Goal: Navigation & Orientation: Find specific page/section

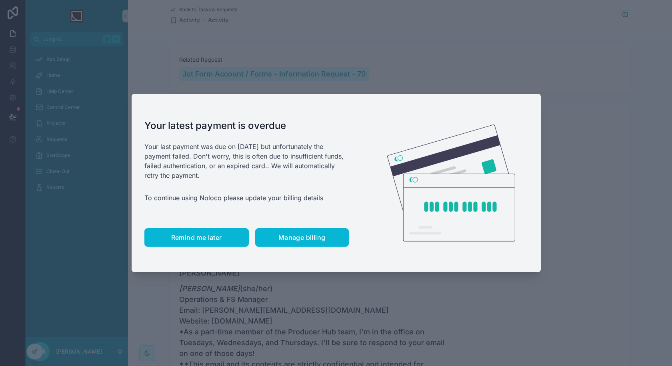
click at [211, 240] on span "Remind me later" at bounding box center [196, 237] width 51 height 8
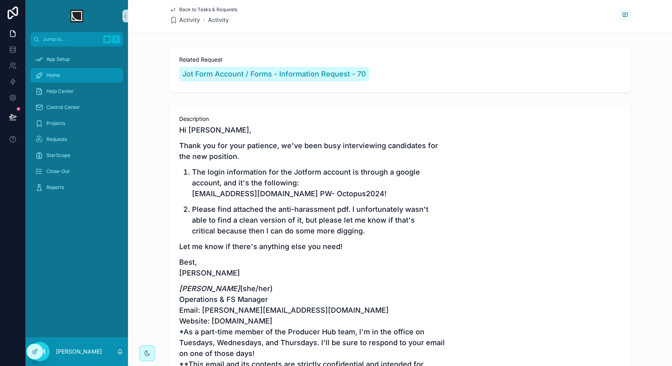
click at [79, 77] on div "Home" at bounding box center [76, 75] width 83 height 13
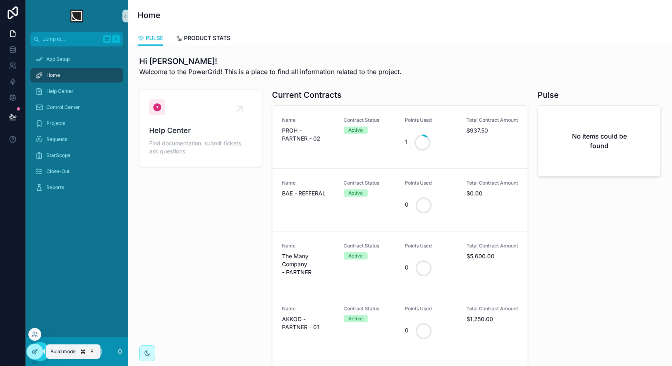
click at [34, 354] on div at bounding box center [35, 351] width 16 height 15
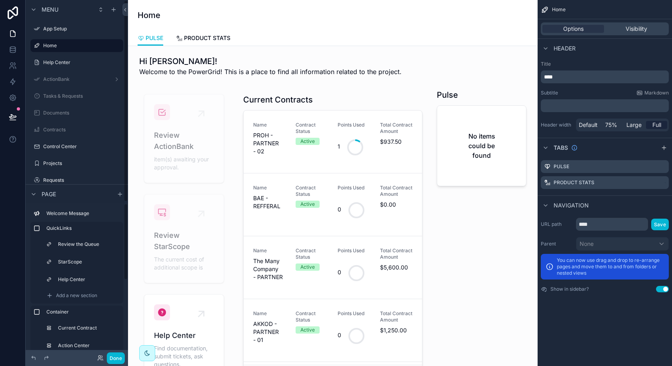
click at [102, 362] on div "Done" at bounding box center [109, 358] width 32 height 12
click at [100, 357] on icon at bounding box center [99, 356] width 2 height 2
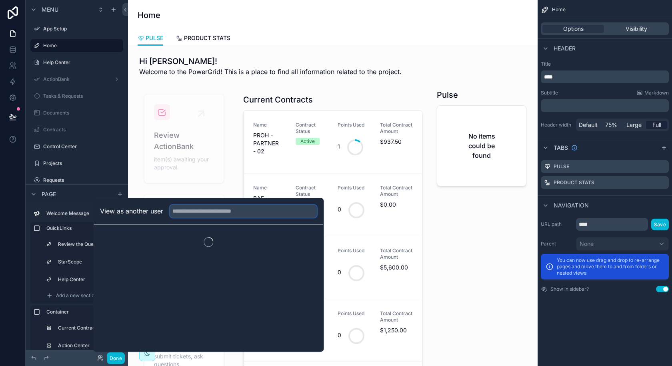
click at [226, 211] on input "text" at bounding box center [243, 210] width 147 height 13
type input "****"
click at [306, 243] on button "Select" at bounding box center [306, 240] width 21 height 12
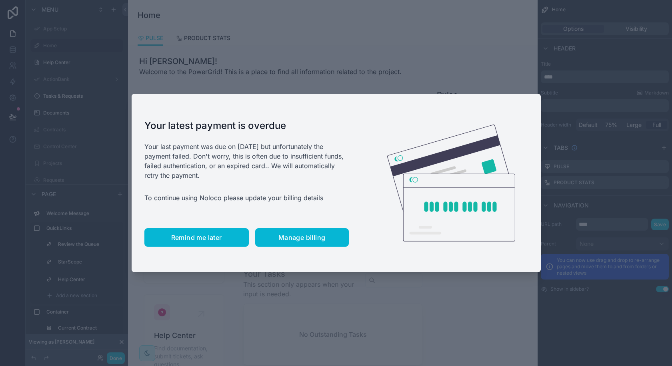
click at [201, 240] on span "Remind me later" at bounding box center [196, 237] width 51 height 8
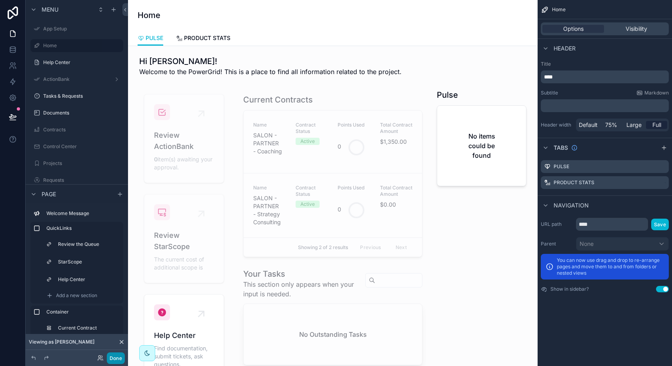
click at [115, 356] on button "Done" at bounding box center [116, 358] width 18 height 12
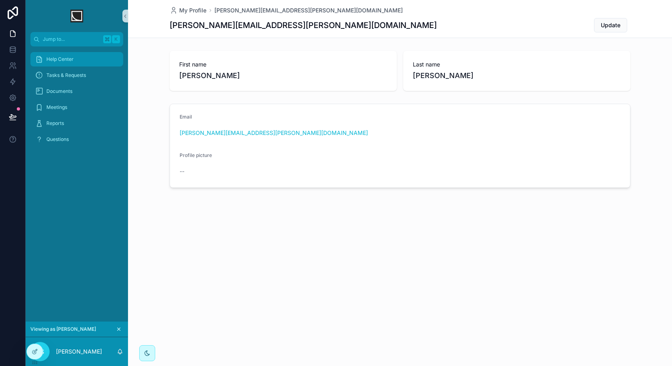
click at [99, 53] on div "Help Center" at bounding box center [76, 59] width 83 height 13
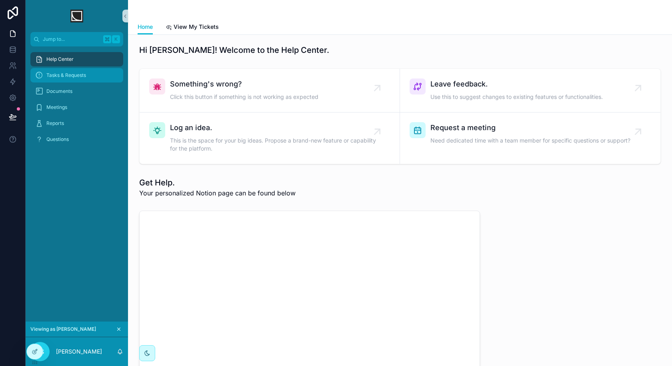
click at [91, 69] on div "Tasks & Requests" at bounding box center [76, 75] width 83 height 13
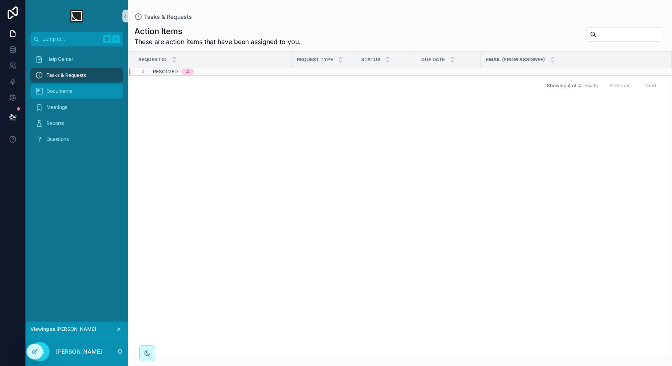
click at [74, 87] on div "Documents" at bounding box center [76, 91] width 83 height 13
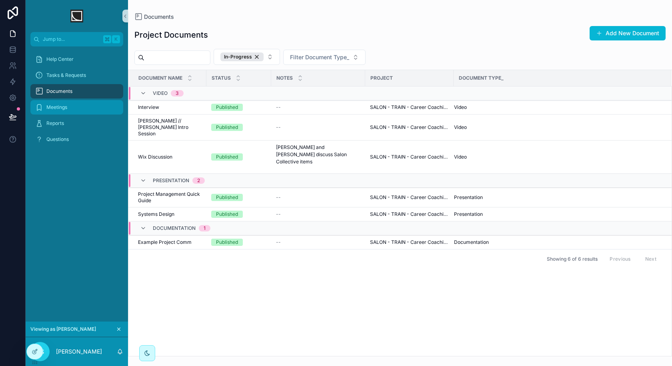
click at [83, 109] on div "Meetings" at bounding box center [76, 107] width 83 height 13
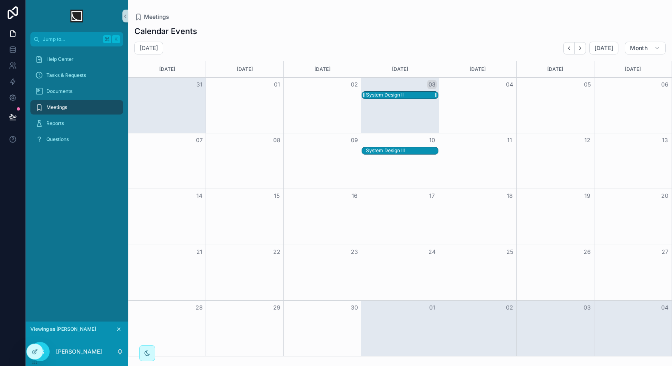
click at [417, 95] on div "System Design II" at bounding box center [402, 95] width 72 height 7
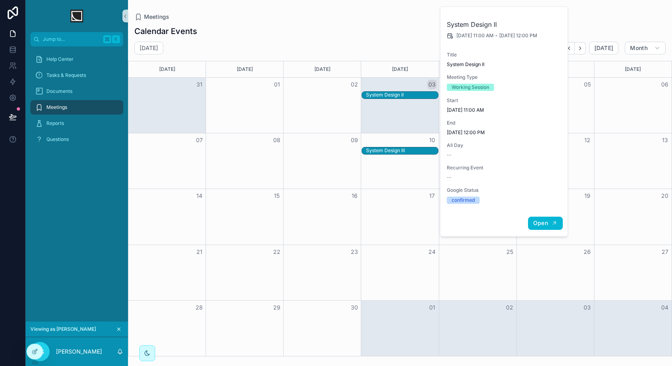
click at [546, 222] on span "Open" at bounding box center [540, 222] width 15 height 7
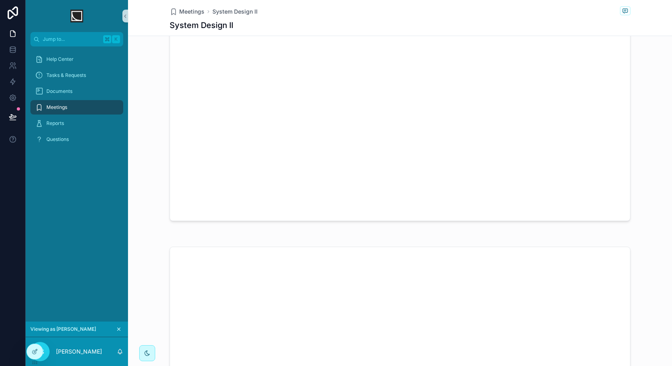
scroll to position [652, 0]
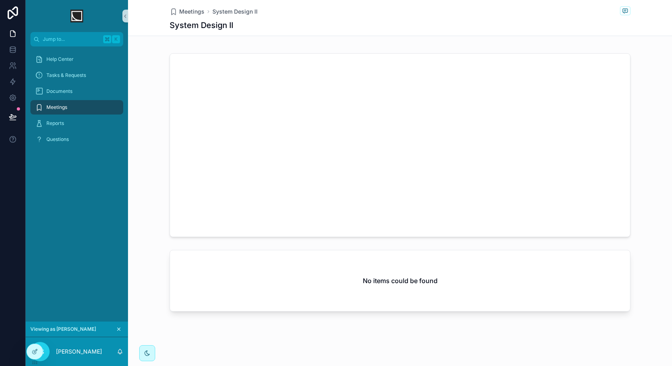
click at [26, 354] on div "JS [PERSON_NAME]" at bounding box center [77, 351] width 102 height 29
click at [32, 354] on icon at bounding box center [35, 351] width 6 height 6
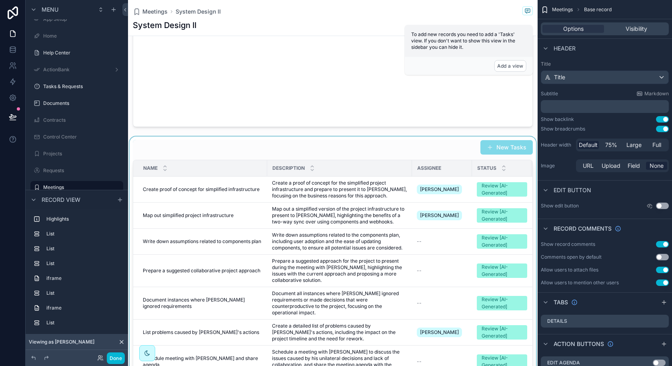
scroll to position [809, 0]
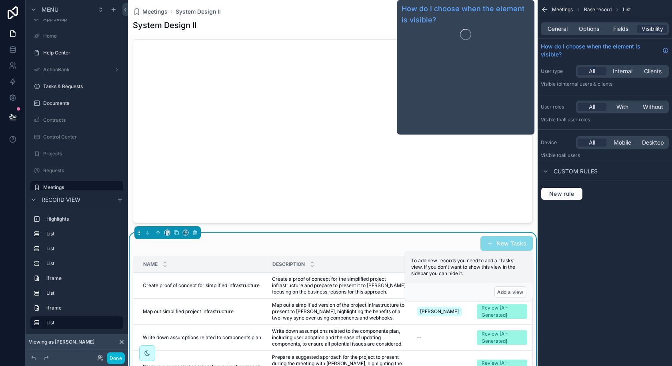
click at [589, 22] on div "General Options Fields Visibility" at bounding box center [605, 28] width 128 height 13
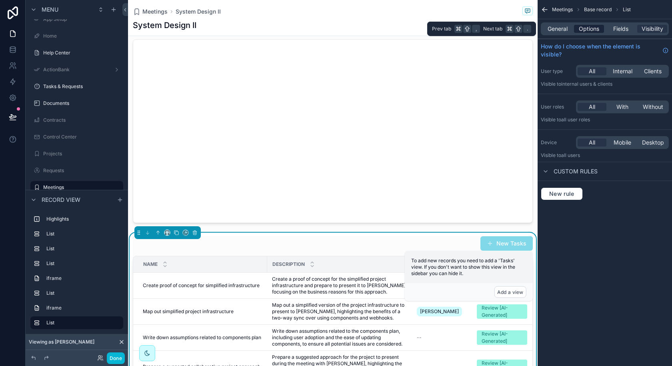
click at [588, 29] on span "Options" at bounding box center [589, 29] width 20 height 8
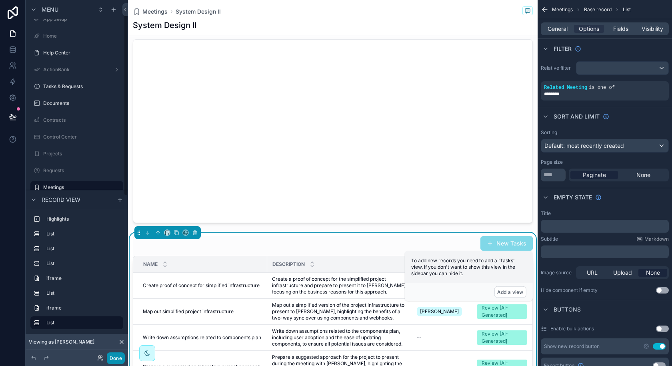
click at [116, 353] on button "Done" at bounding box center [116, 358] width 18 height 12
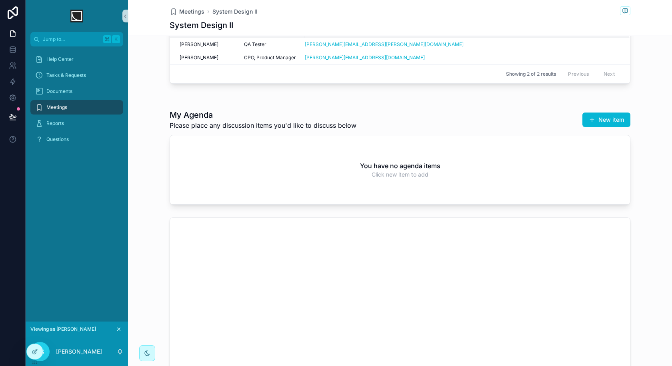
scroll to position [0, 0]
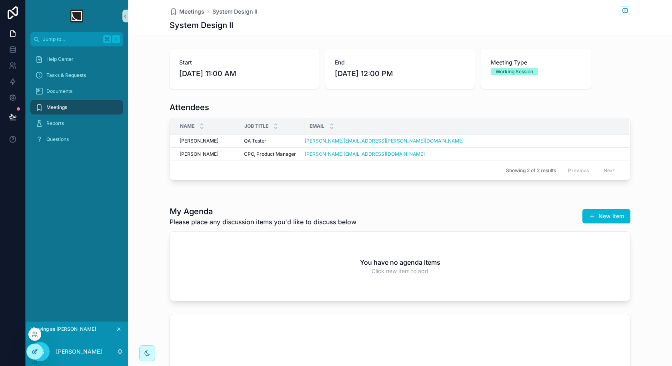
click at [35, 352] on icon at bounding box center [35, 351] width 6 height 6
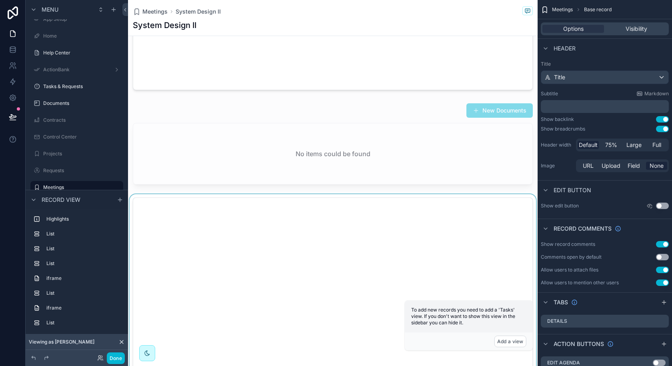
scroll to position [648, 0]
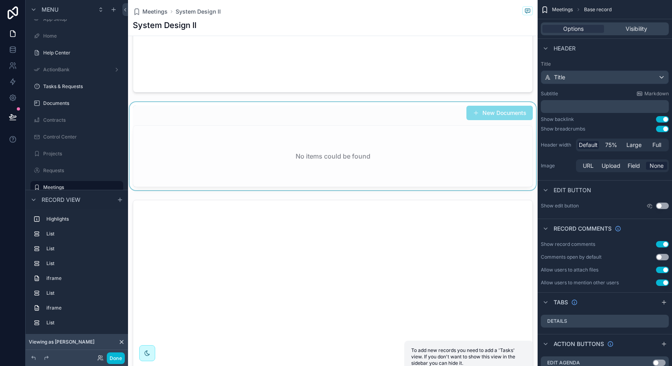
click at [336, 147] on div "scrollable content" at bounding box center [333, 146] width 410 height 88
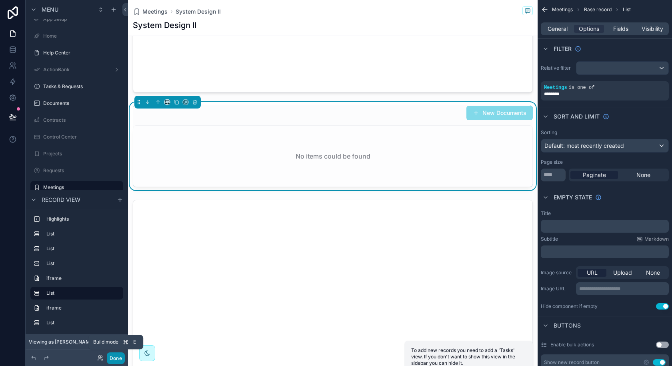
click at [117, 355] on button "Done" at bounding box center [116, 358] width 18 height 12
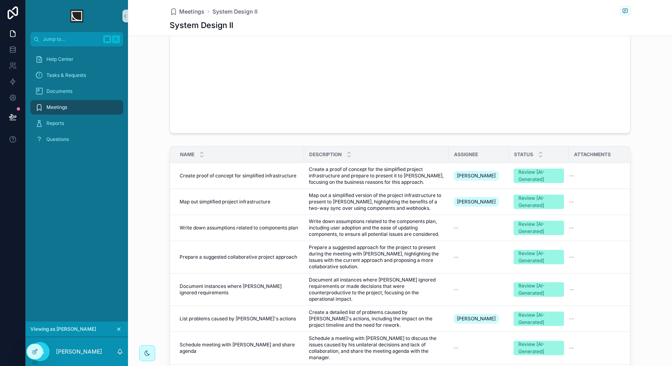
scroll to position [791, 0]
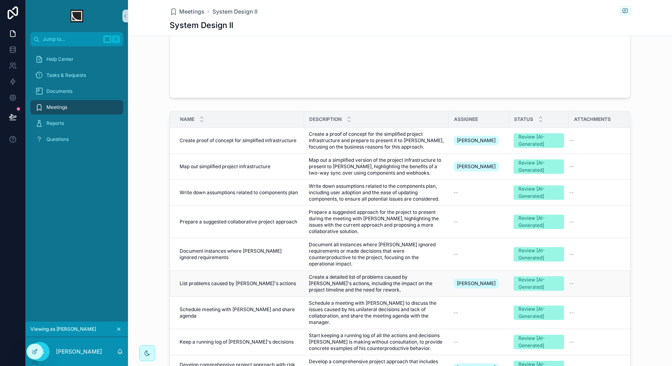
click at [273, 280] on div "List problems caused by [PERSON_NAME]'s actions List problems caused by [PERSON…" at bounding box center [240, 283] width 120 height 6
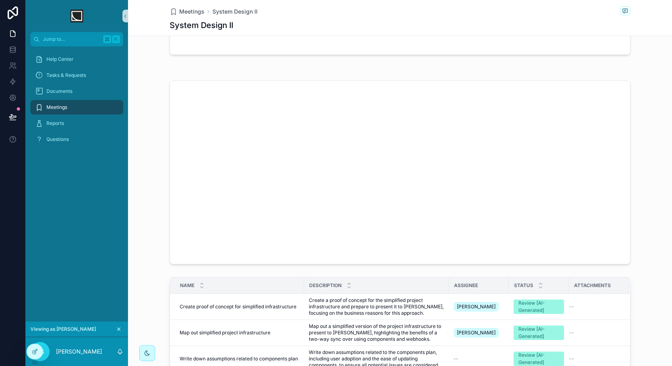
scroll to position [631, 0]
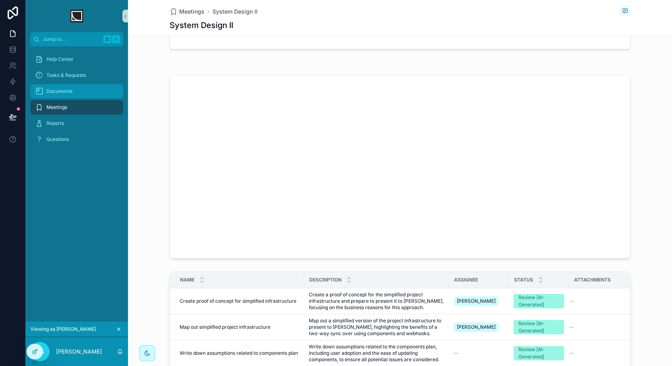
click at [74, 89] on div "Documents" at bounding box center [76, 91] width 83 height 13
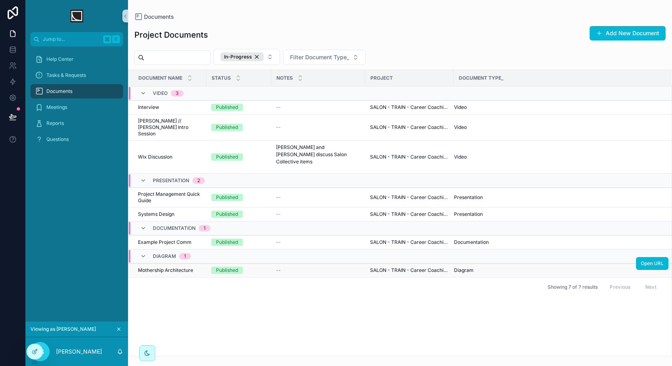
click at [189, 267] on span "Mothership Architecture" at bounding box center [165, 270] width 55 height 6
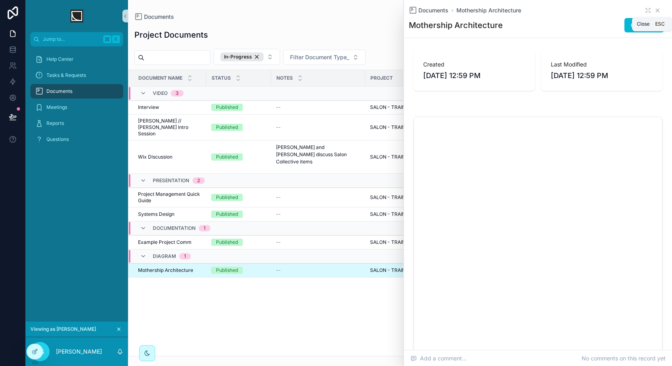
click at [658, 10] on icon "scrollable content" at bounding box center [657, 10] width 6 height 6
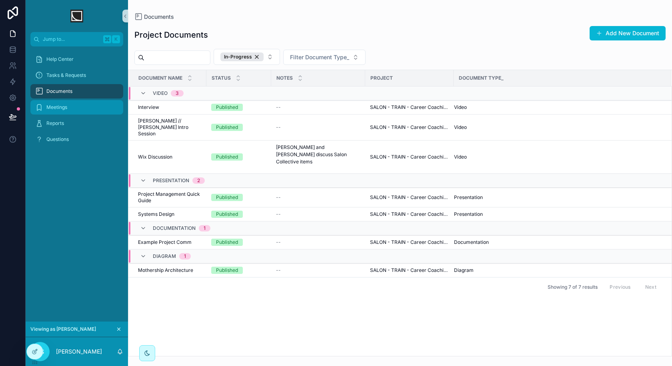
click at [79, 106] on div "Meetings" at bounding box center [76, 107] width 83 height 13
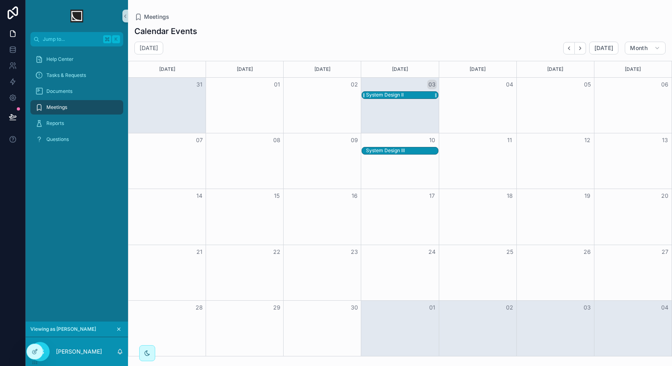
click at [400, 94] on div "System Design II" at bounding box center [385, 95] width 38 height 6
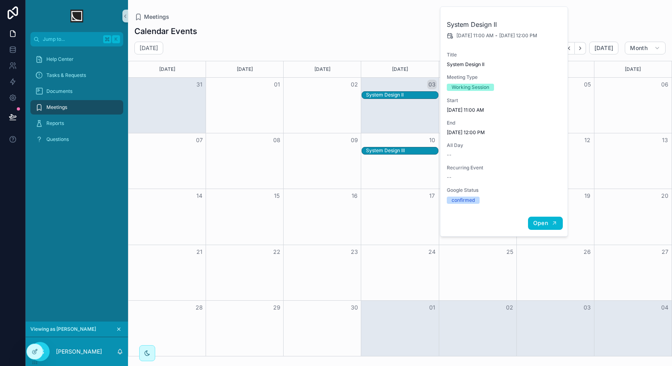
click at [532, 218] on button "Open" at bounding box center [545, 222] width 35 height 13
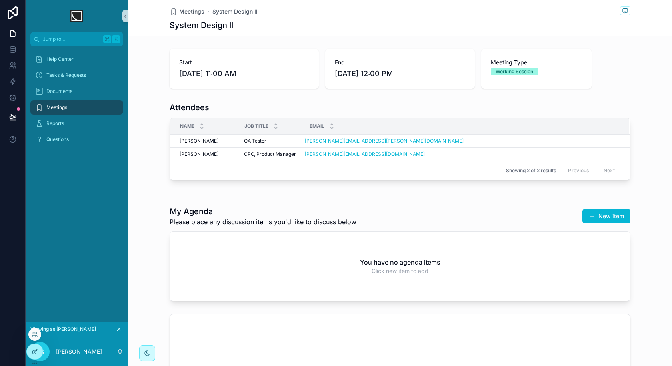
click at [30, 354] on div at bounding box center [35, 351] width 16 height 15
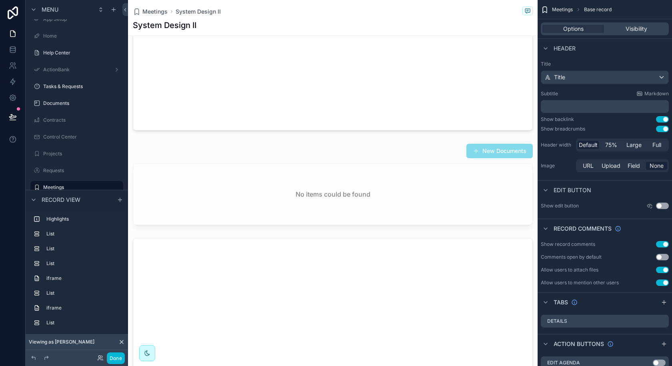
scroll to position [620, 0]
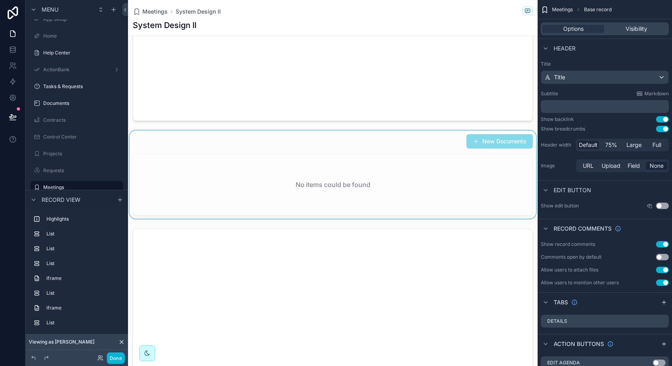
click at [384, 178] on div "scrollable content" at bounding box center [333, 174] width 410 height 88
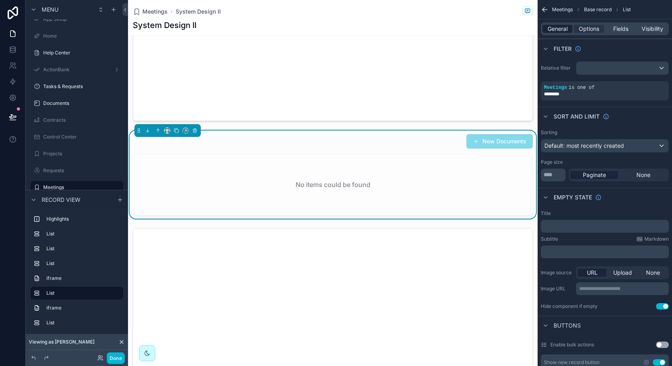
click at [564, 30] on span "General" at bounding box center [558, 29] width 20 height 8
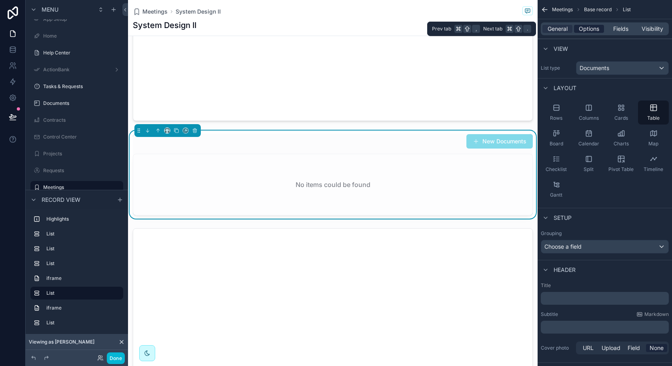
click at [585, 31] on span "Options" at bounding box center [589, 29] width 20 height 8
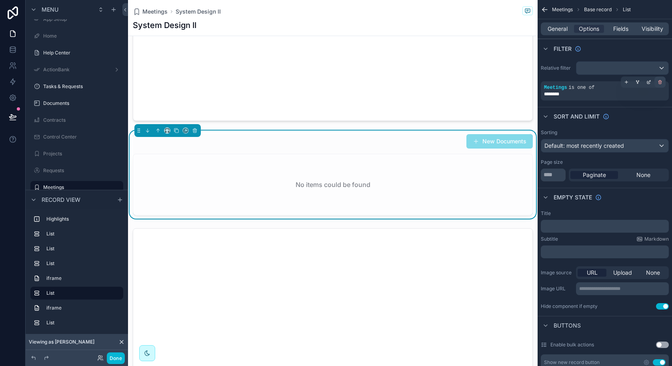
click at [659, 82] on icon "scrollable content" at bounding box center [660, 82] width 5 height 5
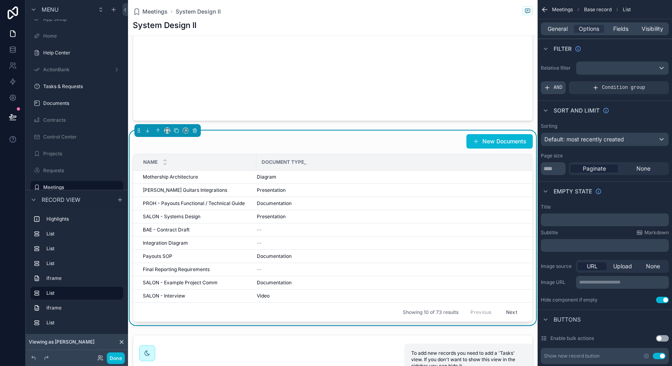
click at [559, 85] on span "AND" at bounding box center [558, 87] width 9 height 6
click at [650, 82] on icon "scrollable content" at bounding box center [648, 82] width 5 height 5
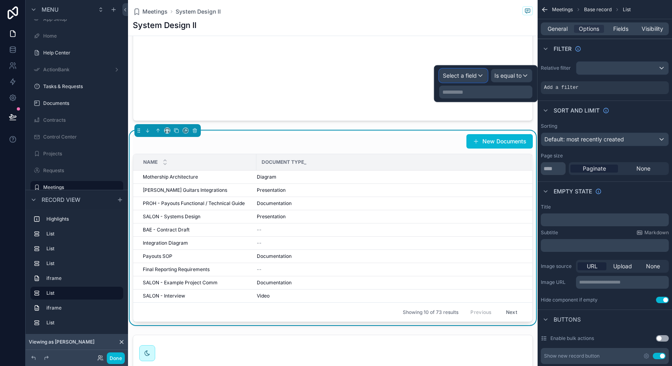
click at [471, 81] on div "Select a field" at bounding box center [464, 75] width 48 height 13
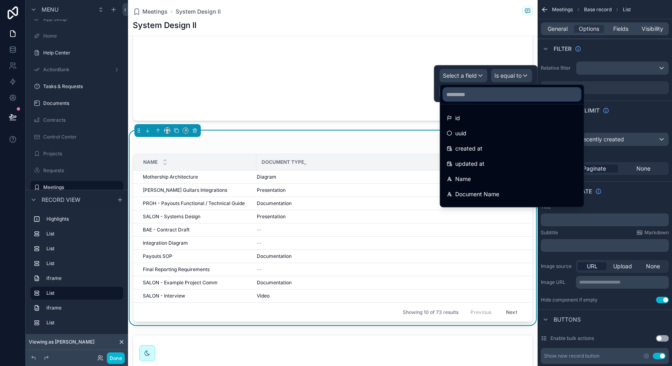
click at [472, 91] on input "text" at bounding box center [511, 94] width 137 height 13
type input "*"
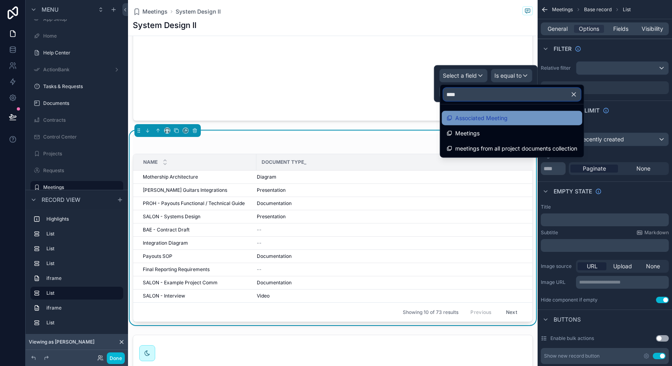
type input "****"
click at [476, 122] on span "Associated Meeting" at bounding box center [481, 118] width 52 height 10
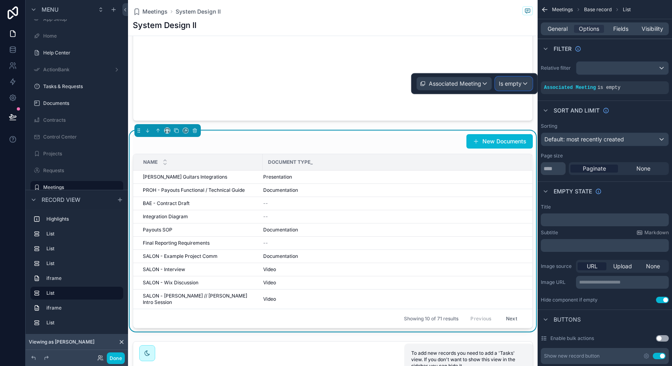
click at [513, 87] on div "Is empty" at bounding box center [514, 83] width 36 height 13
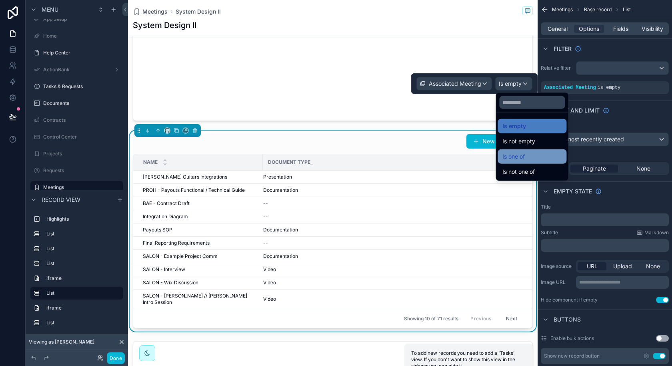
click at [525, 153] on span "Is one of" at bounding box center [513, 157] width 22 height 10
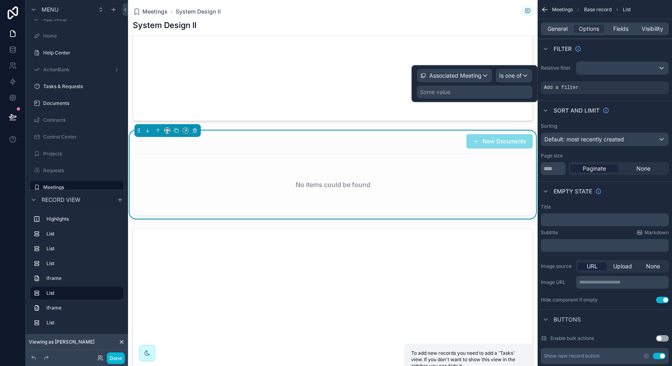
click at [484, 92] on div "Some value" at bounding box center [475, 92] width 116 height 13
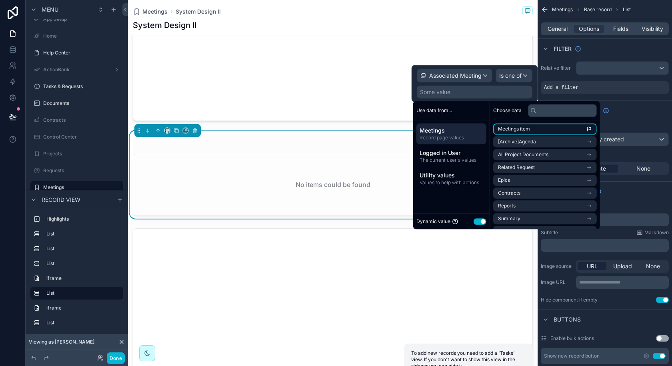
click at [519, 130] on span "Meetings item" at bounding box center [514, 129] width 32 height 6
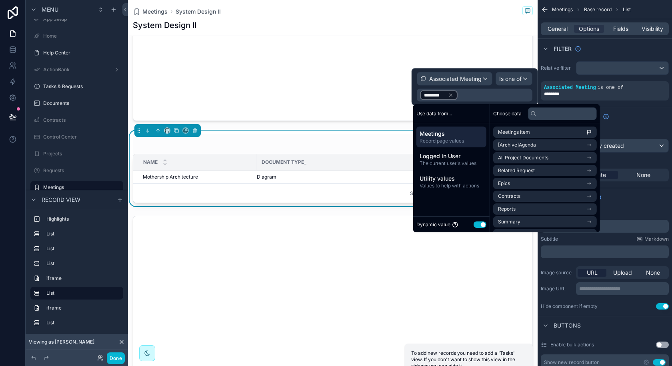
click at [244, 195] on div "Showing 1 of 1 results Previous Next" at bounding box center [332, 192] width 399 height 19
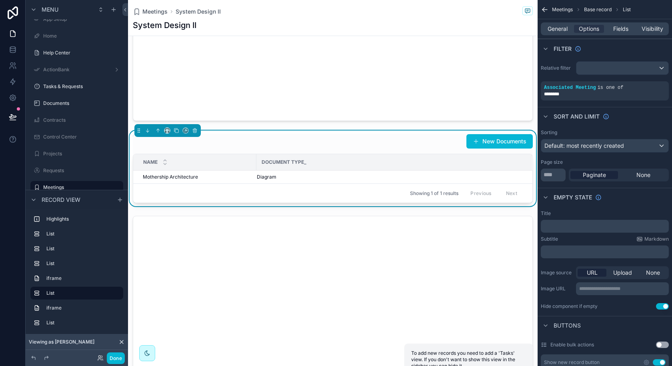
click at [257, 158] on div "Document Type_" at bounding box center [394, 162] width 274 height 13
click at [234, 174] on div "Mothership Architecture Mothership Architecture" at bounding box center [197, 177] width 109 height 6
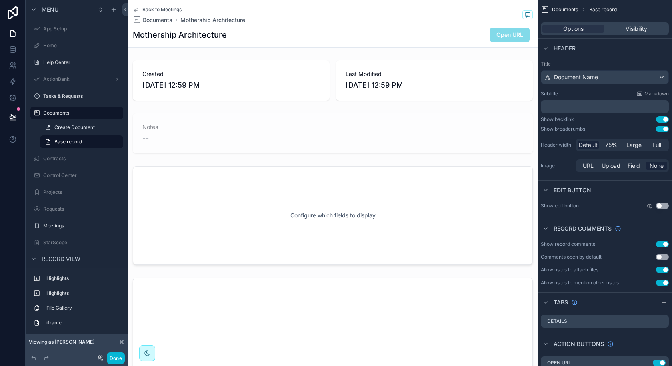
click at [167, 10] on span "Back to Meetings" at bounding box center [161, 9] width 39 height 6
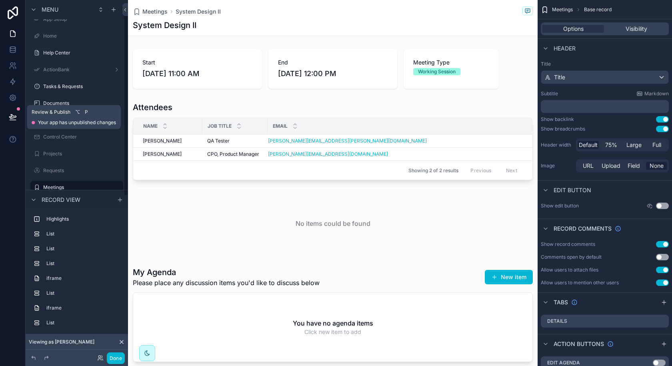
click at [8, 114] on button at bounding box center [13, 117] width 18 height 22
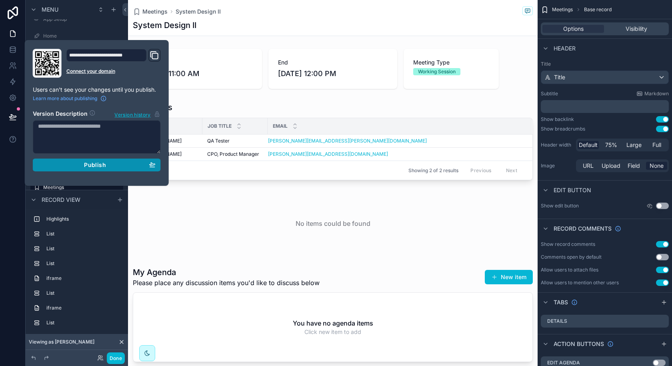
click at [136, 159] on button "Publish" at bounding box center [97, 164] width 128 height 13
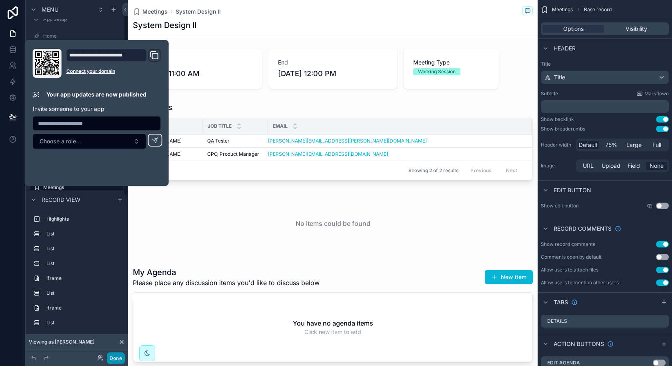
click at [118, 356] on button "Done" at bounding box center [116, 358] width 18 height 12
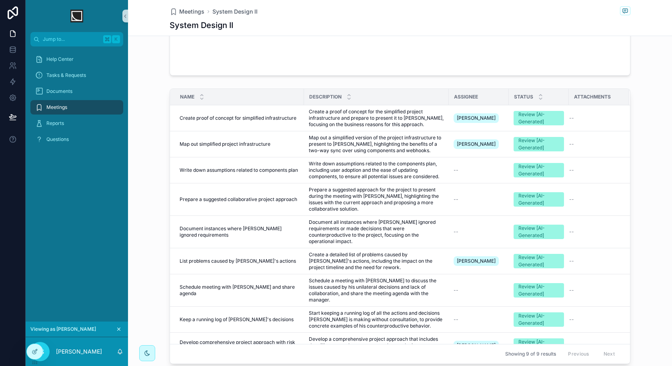
scroll to position [907, 0]
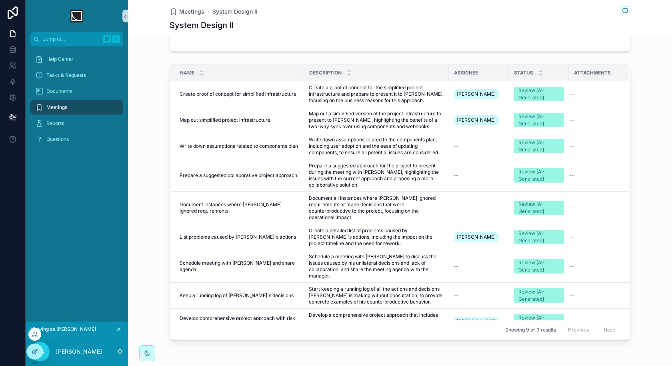
click at [33, 347] on div at bounding box center [35, 351] width 16 height 15
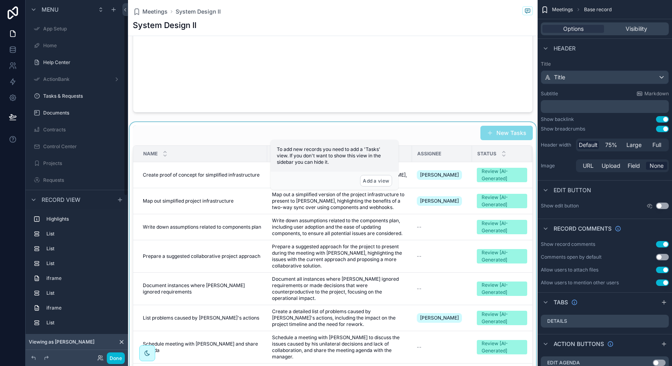
scroll to position [10, 0]
click at [396, 233] on div "scrollable content" at bounding box center [333, 273] width 410 height 302
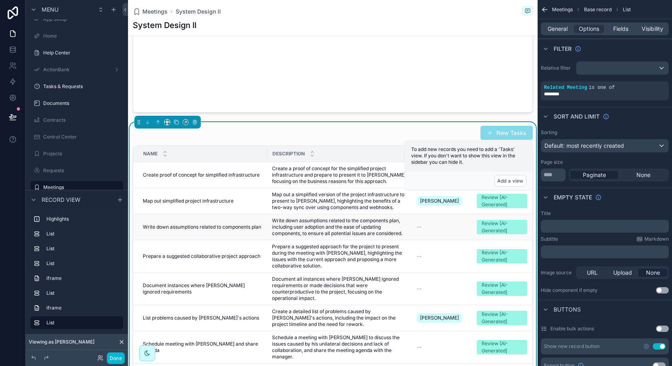
scroll to position [0, 60]
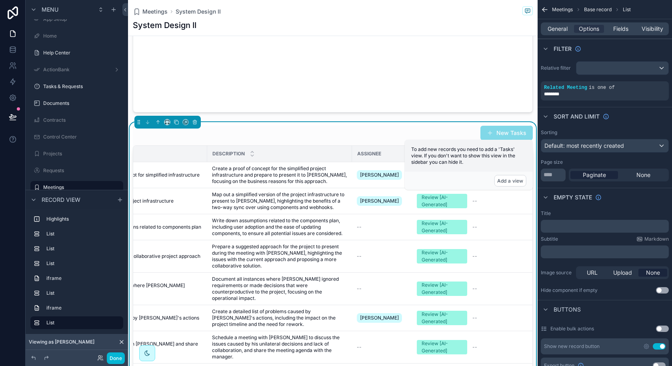
click at [388, 153] on div "Assignee" at bounding box center [381, 153] width 59 height 13
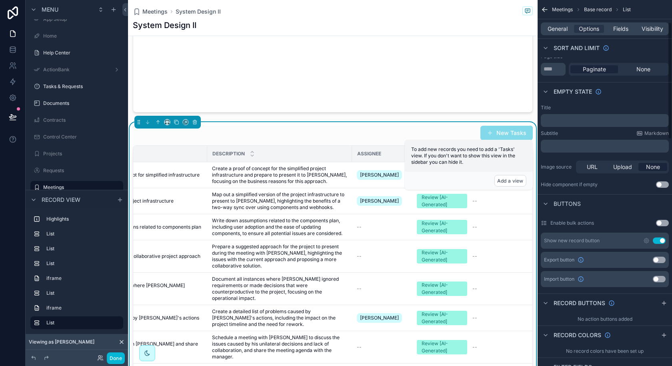
scroll to position [114, 0]
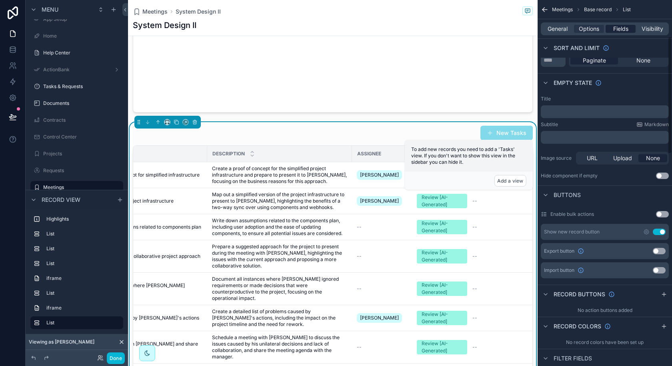
click at [615, 28] on span "Fields" at bounding box center [620, 29] width 15 height 8
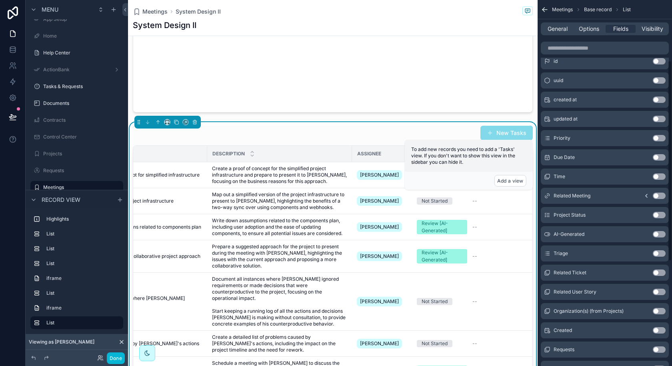
scroll to position [0, 0]
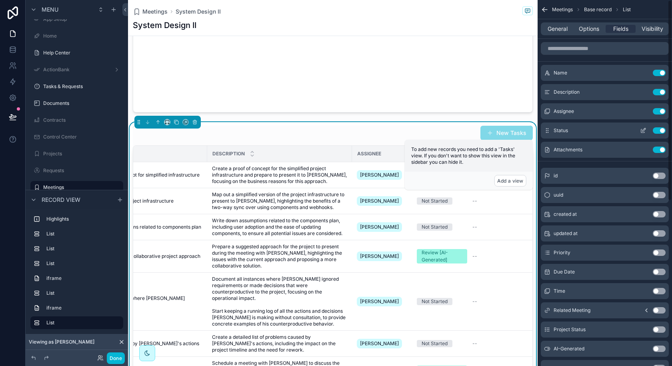
click at [646, 131] on icon "scrollable content" at bounding box center [643, 130] width 6 height 6
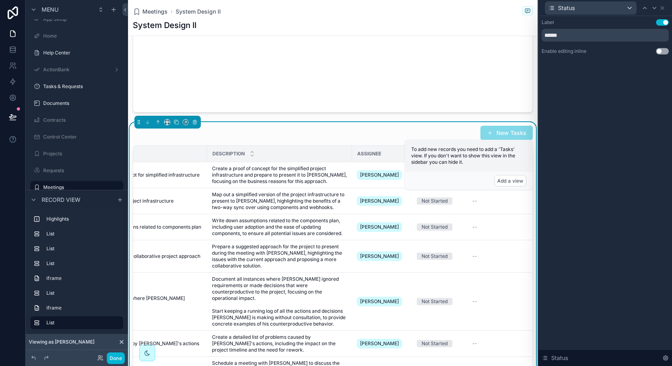
click at [661, 51] on button "Use setting" at bounding box center [662, 51] width 13 height 6
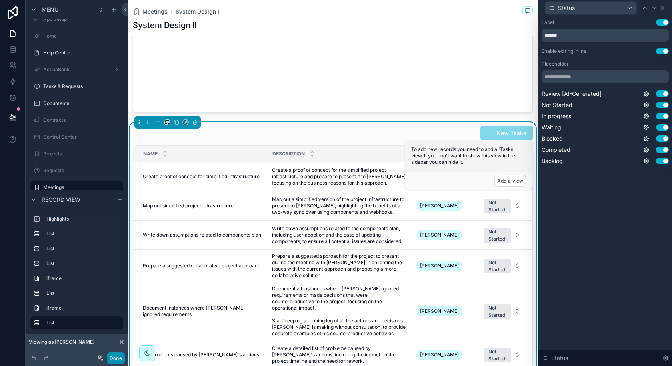
click at [112, 359] on button "Done" at bounding box center [116, 358] width 18 height 12
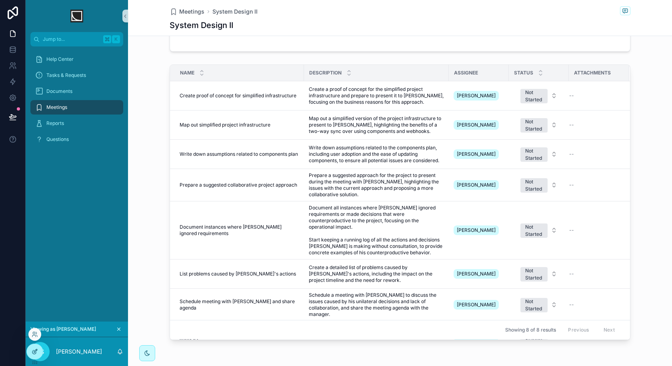
click at [33, 350] on icon at bounding box center [35, 351] width 6 height 6
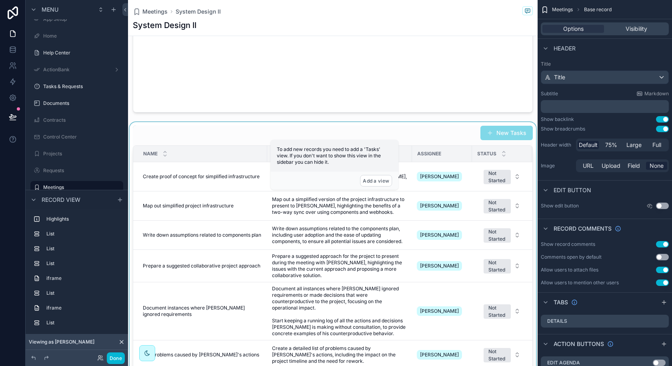
scroll to position [0, 60]
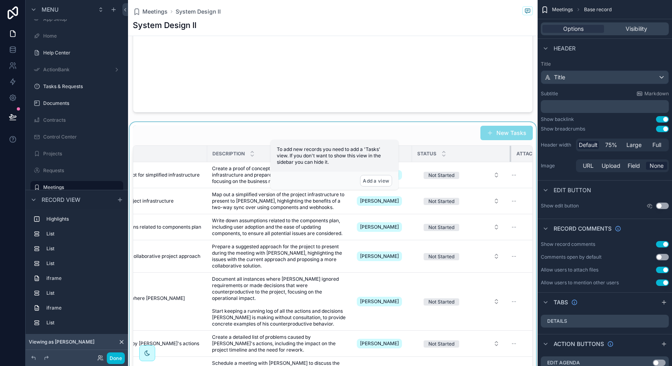
drag, startPoint x: 471, startPoint y: 151, endPoint x: 502, endPoint y: 152, distance: 31.6
click at [510, 152] on div "scrollable content" at bounding box center [511, 154] width 3 height 16
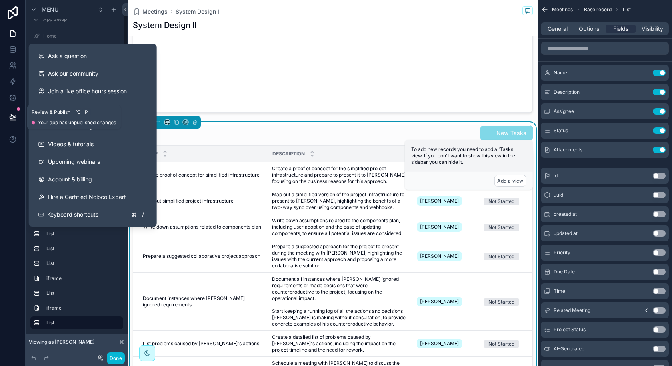
click at [13, 115] on icon at bounding box center [13, 117] width 8 height 8
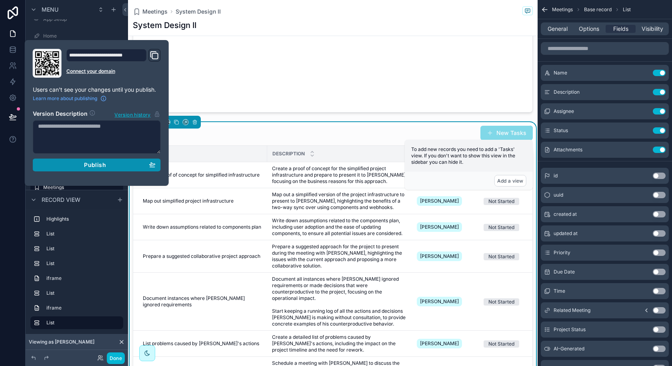
click at [68, 164] on div "Publish" at bounding box center [97, 164] width 118 height 7
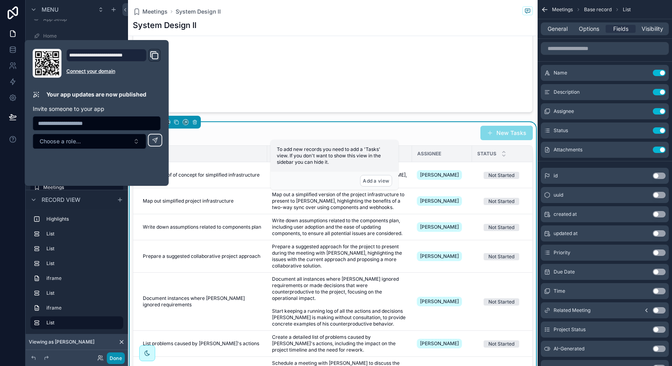
click at [111, 356] on button "Done" at bounding box center [116, 358] width 18 height 12
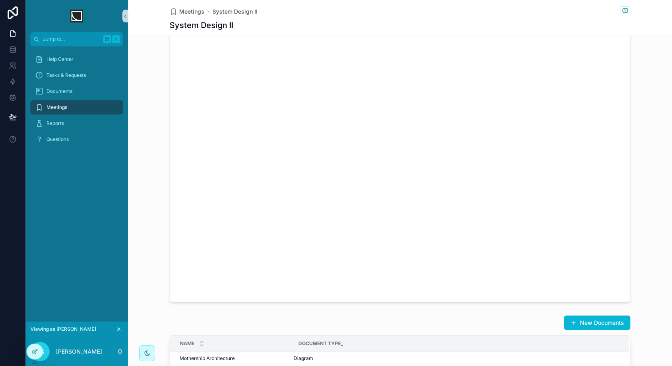
scroll to position [503, 0]
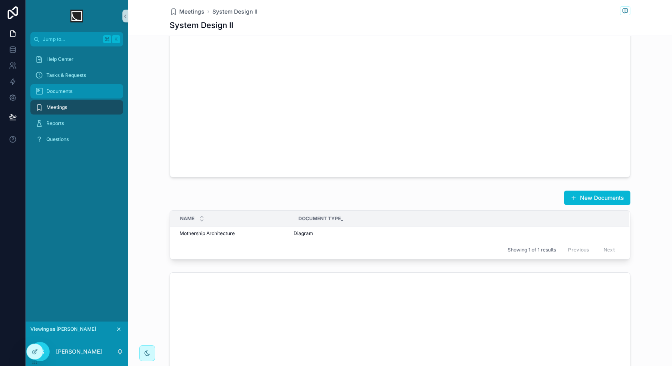
click at [78, 92] on div "Documents" at bounding box center [76, 91] width 83 height 13
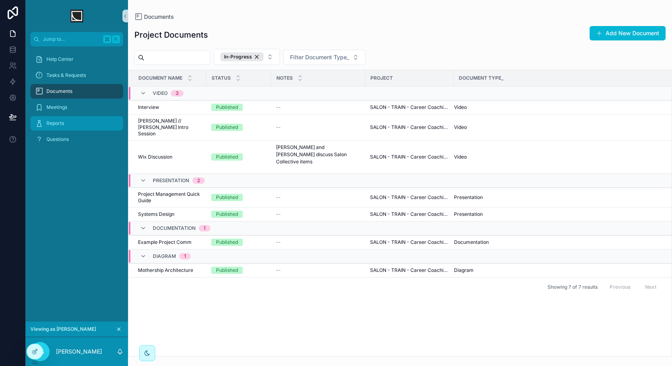
click at [68, 128] on div "Reports" at bounding box center [76, 123] width 83 height 13
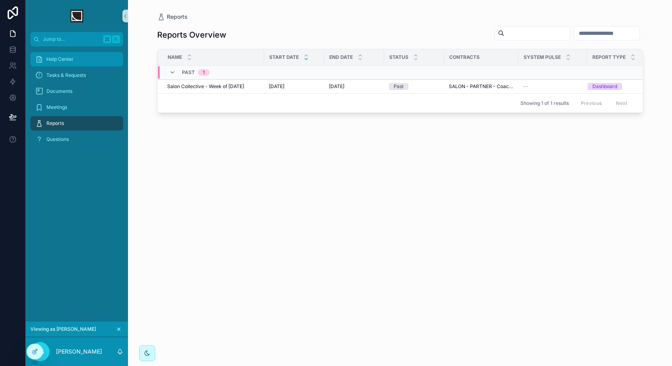
click at [82, 64] on div "Help Center" at bounding box center [76, 59] width 83 height 13
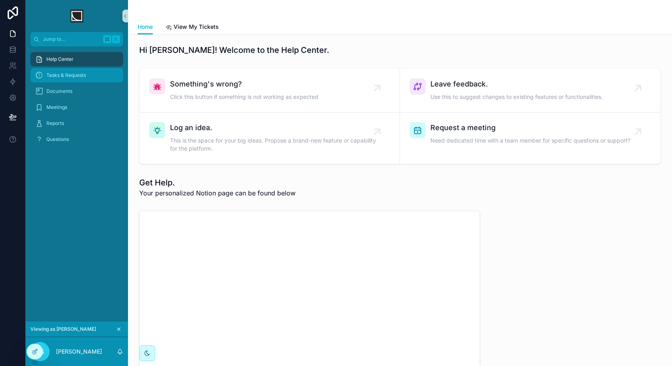
click at [70, 73] on span "Tasks & Requests" at bounding box center [66, 75] width 40 height 6
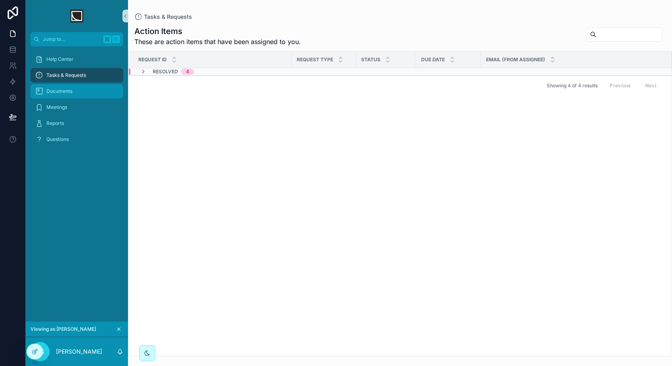
click at [86, 90] on div "Documents" at bounding box center [76, 91] width 83 height 13
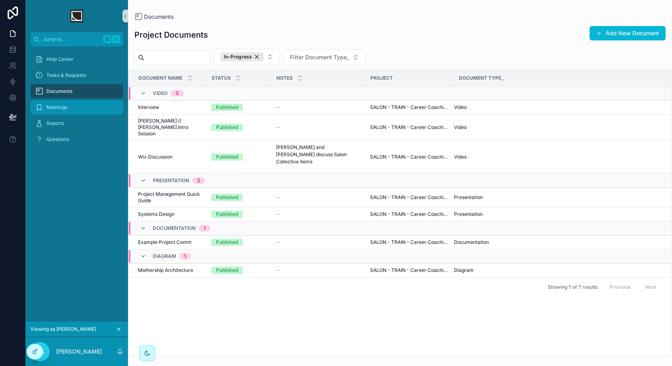
click at [92, 113] on div "Meetings" at bounding box center [76, 107] width 83 height 13
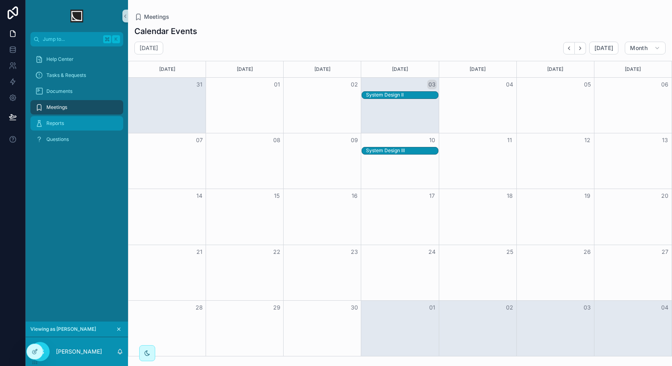
click at [91, 124] on div "Reports" at bounding box center [76, 123] width 83 height 13
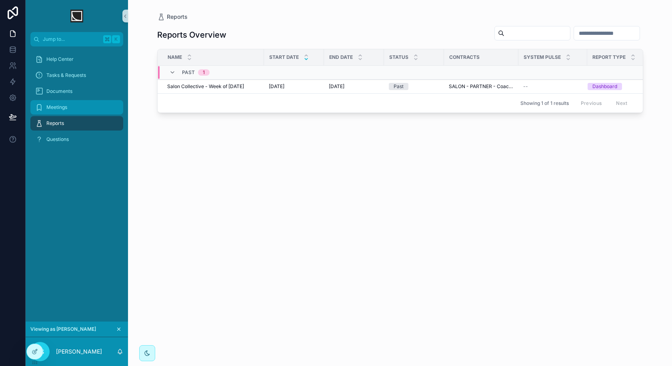
click at [86, 108] on div "Meetings" at bounding box center [76, 107] width 83 height 13
